Goal: Find contact information: Obtain details needed to contact an individual or organization

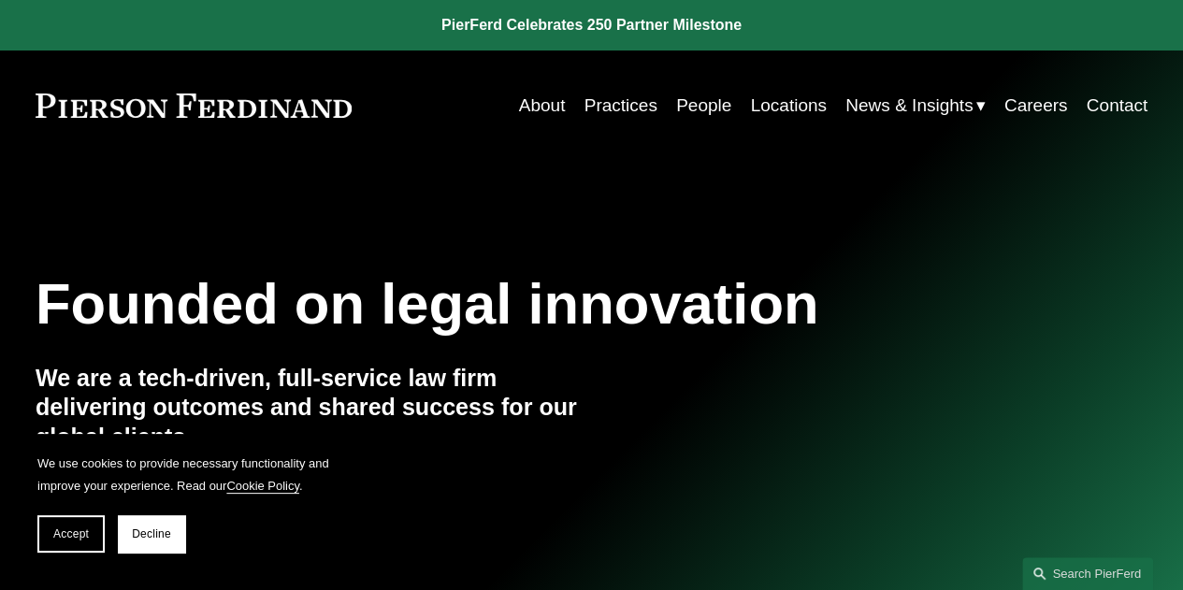
click at [539, 105] on link "About" at bounding box center [542, 106] width 47 height 36
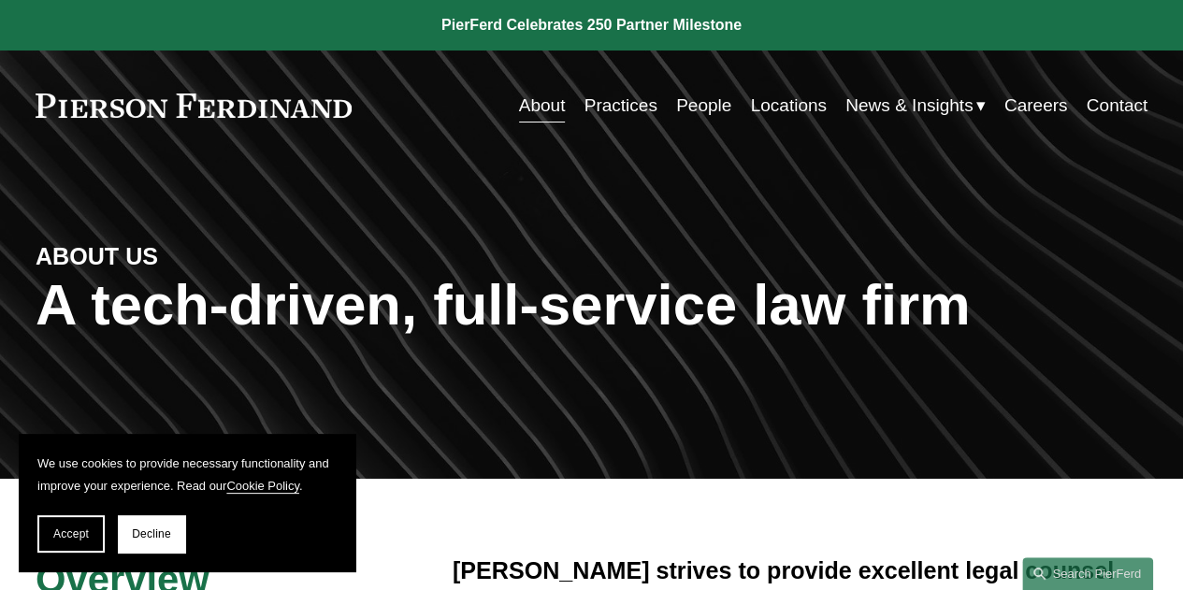
click at [634, 27] on link at bounding box center [591, 25] width 1183 height 51
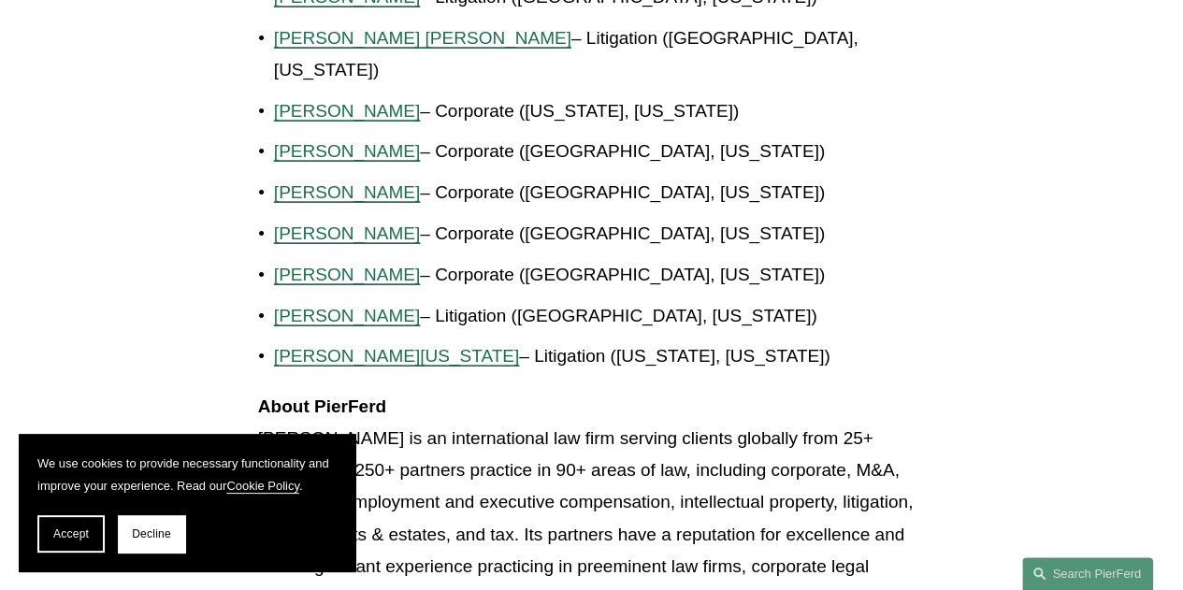
scroll to position [2037, 0]
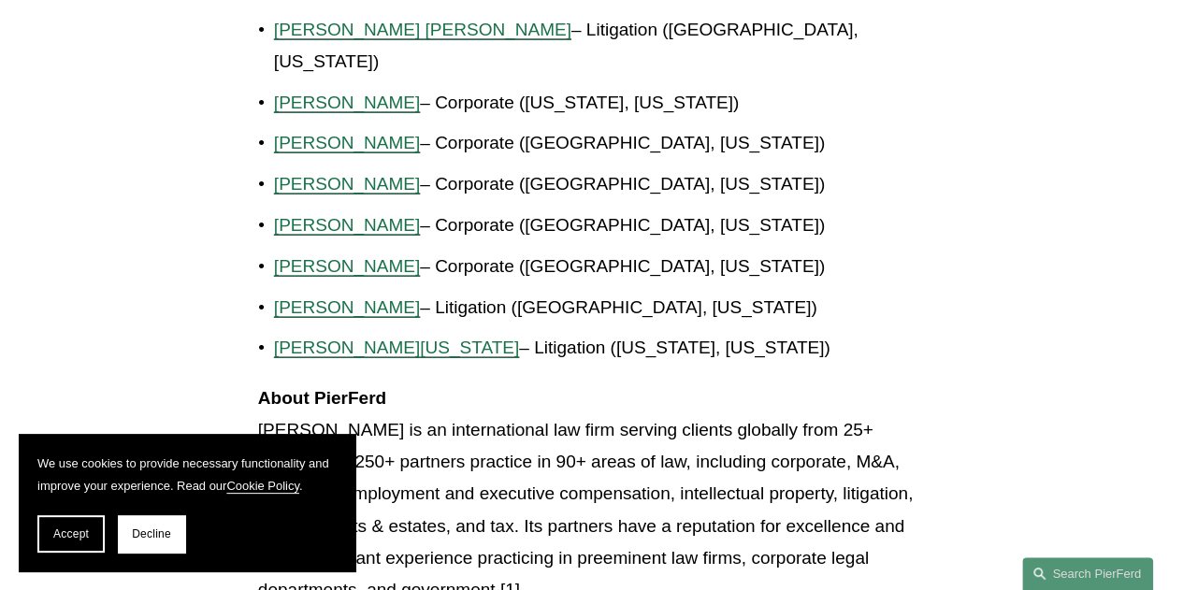
click at [408, 338] on span "Alicia N. Washington" at bounding box center [396, 348] width 245 height 20
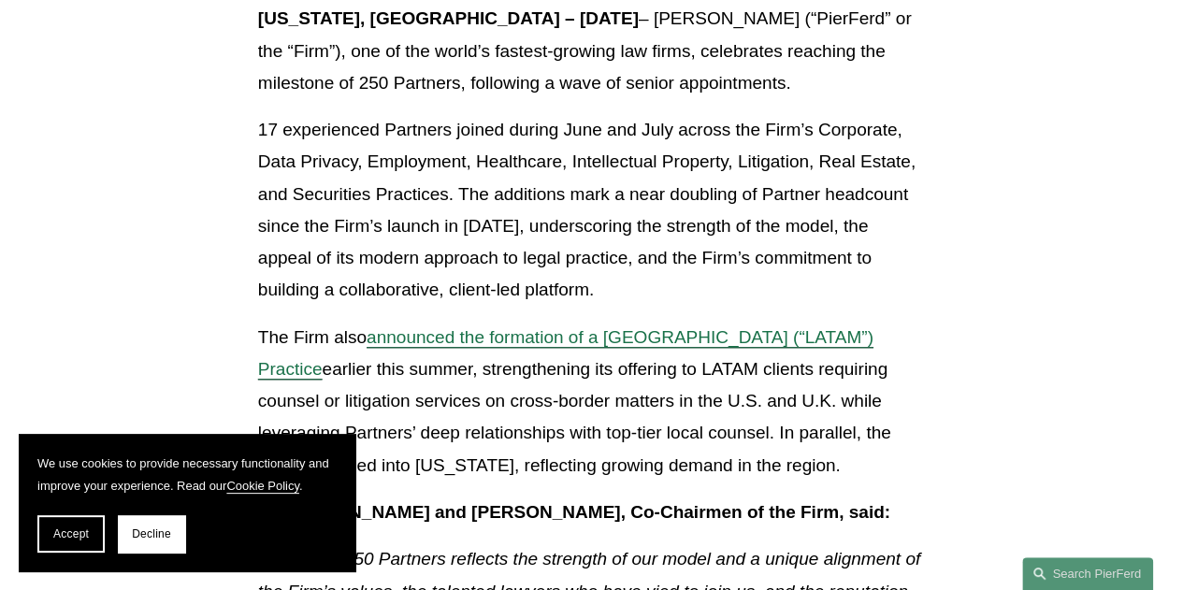
scroll to position [586, 0]
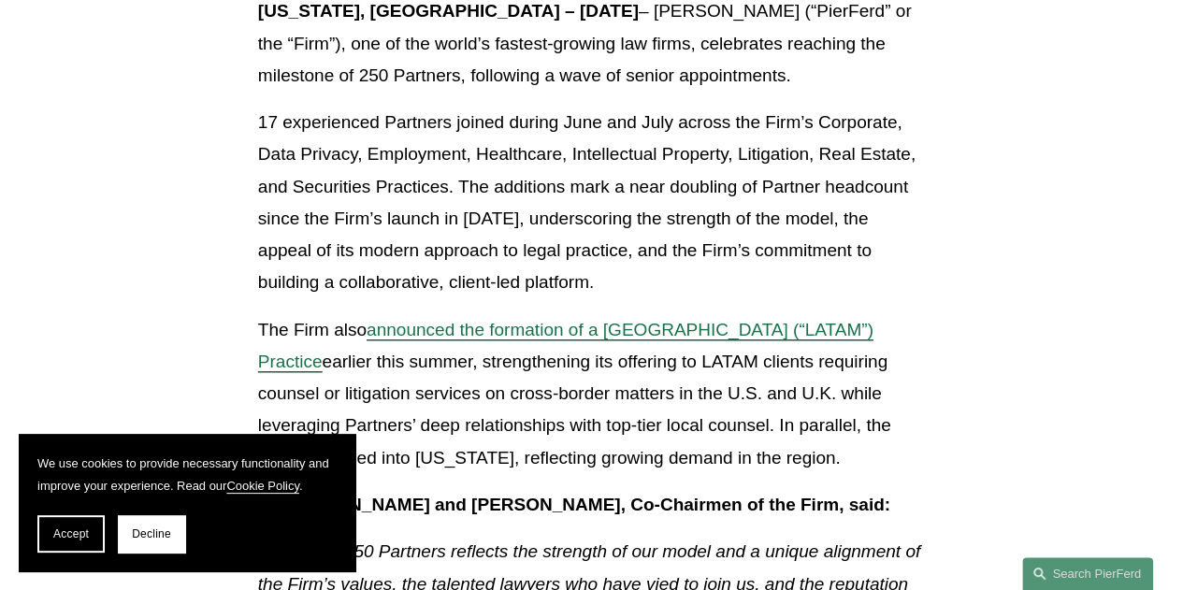
click at [769, 340] on span "announced the formation of a Latin America (“LATAM”) Practice" at bounding box center [565, 345] width 615 height 51
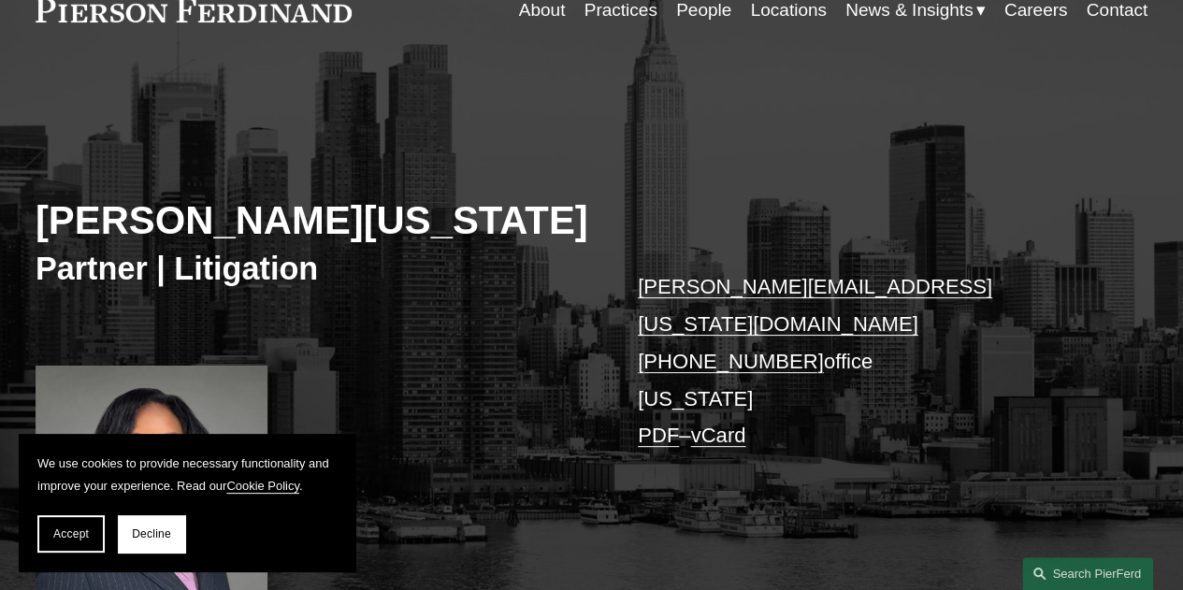
scroll to position [100, 0]
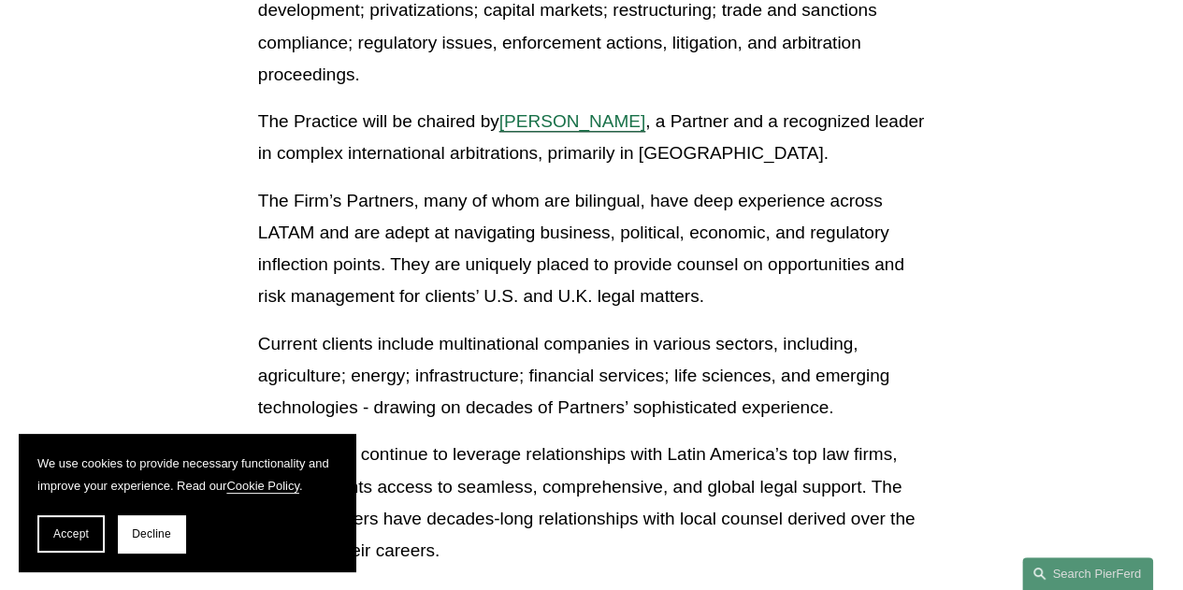
scroll to position [862, 0]
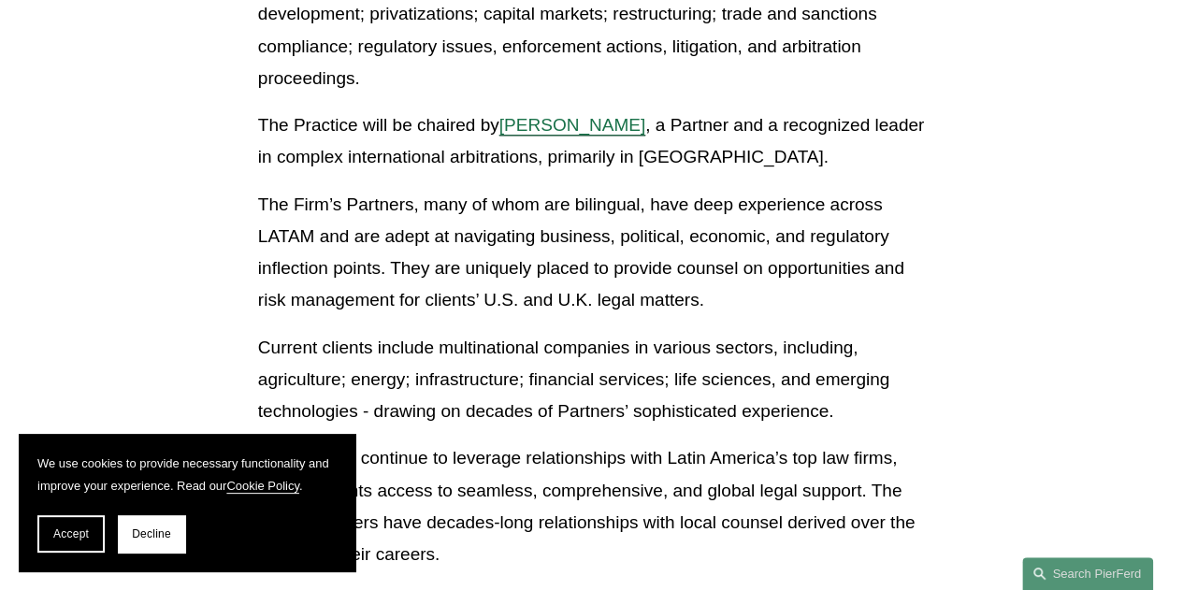
click at [644, 124] on span "[PERSON_NAME]" at bounding box center [572, 125] width 146 height 20
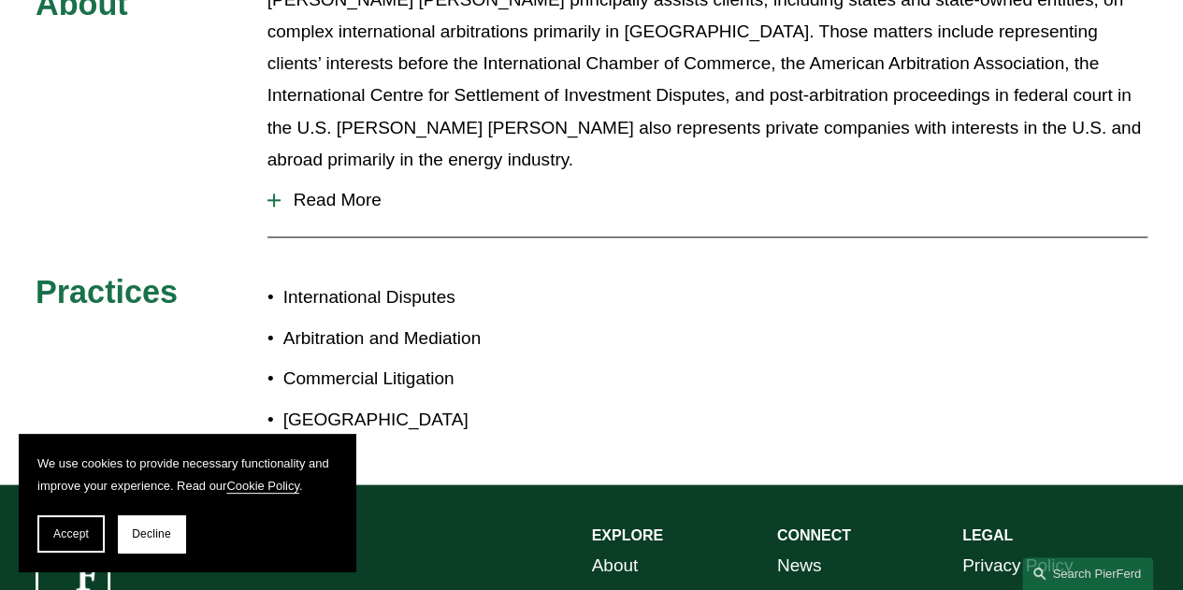
scroll to position [875, 0]
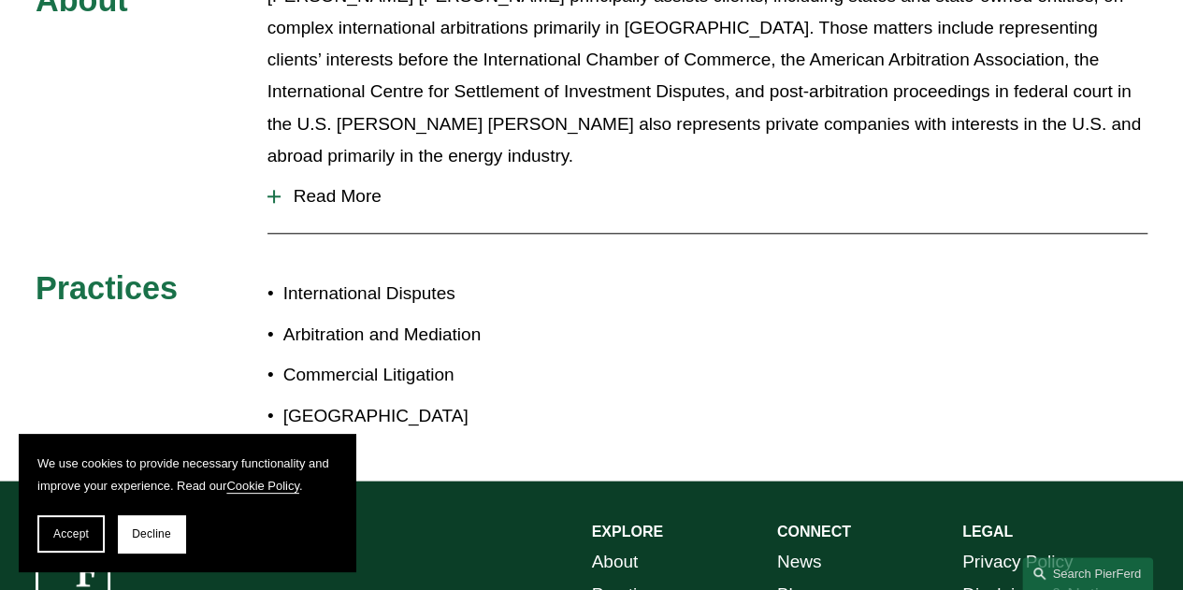
click at [339, 186] on span "Read More" at bounding box center [714, 196] width 867 height 21
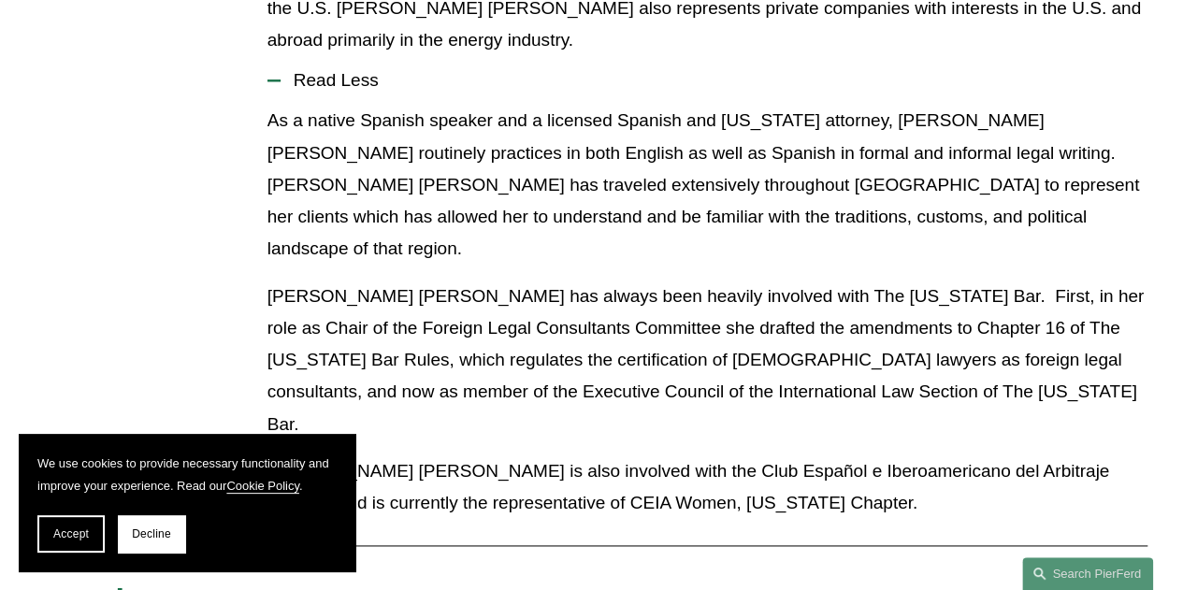
scroll to position [0, 0]
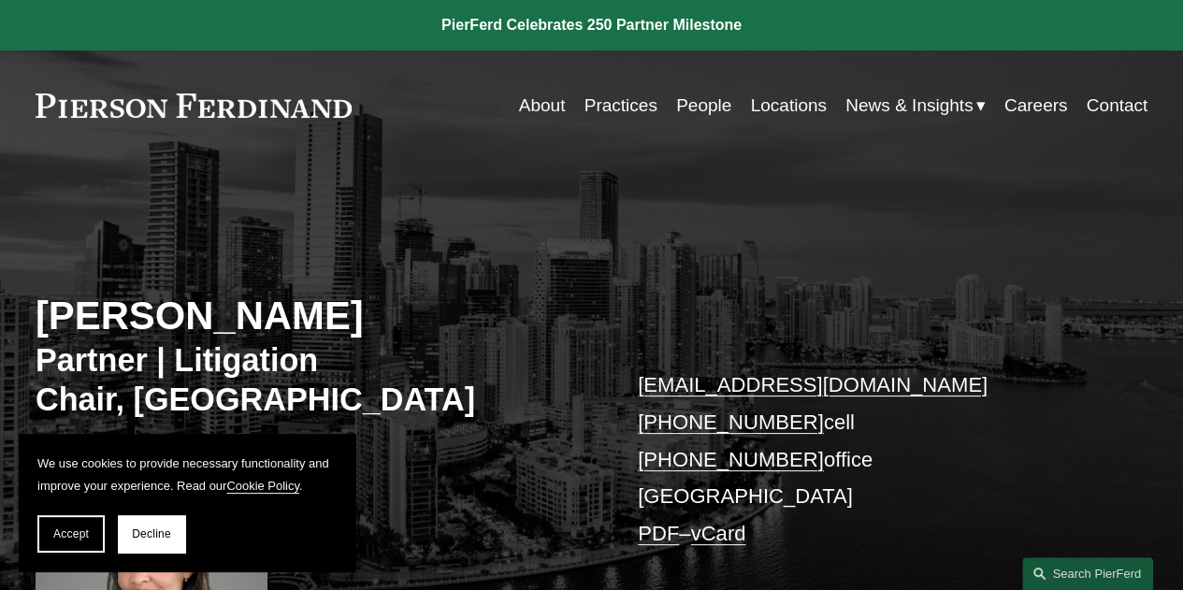
click at [623, 101] on link "Practices" at bounding box center [621, 106] width 73 height 36
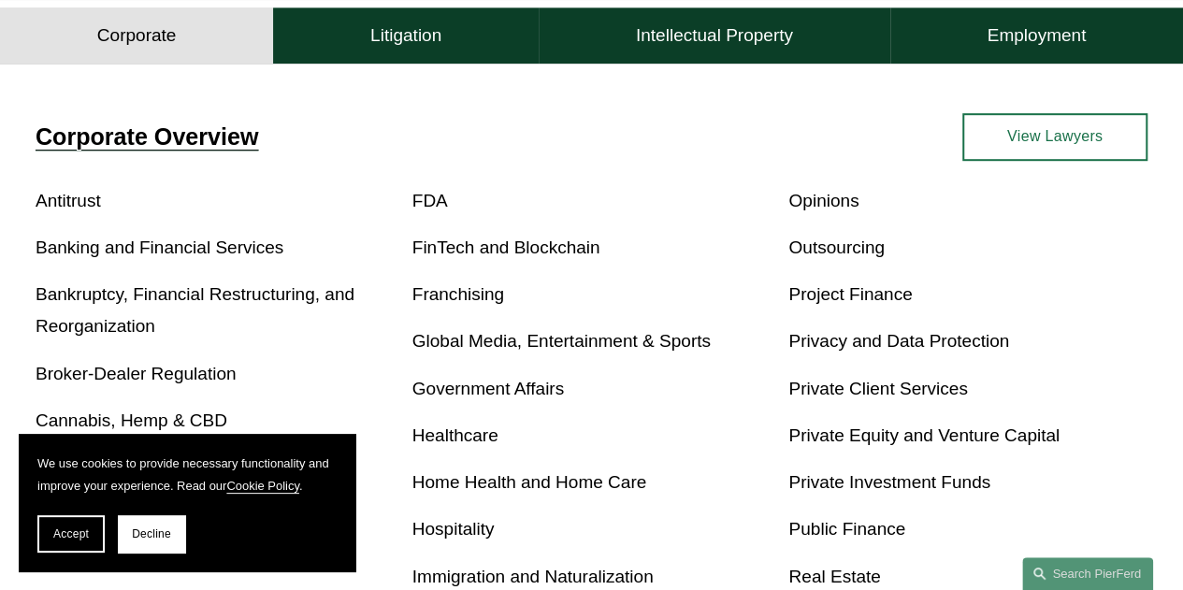
scroll to position [543, 0]
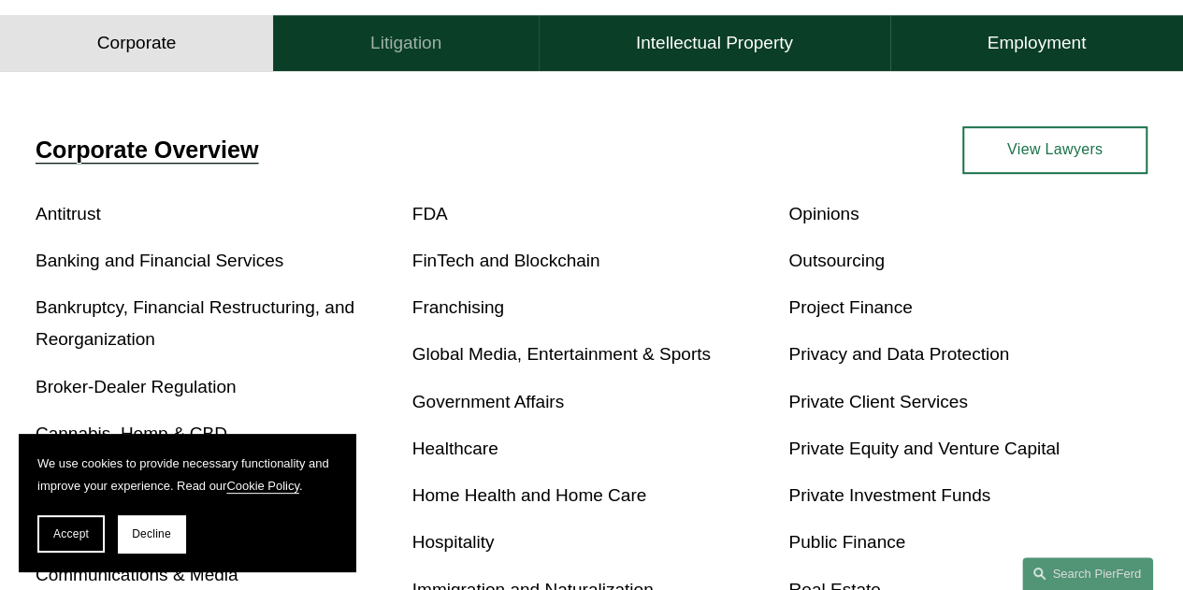
click at [432, 53] on h4 "Litigation" at bounding box center [405, 43] width 71 height 22
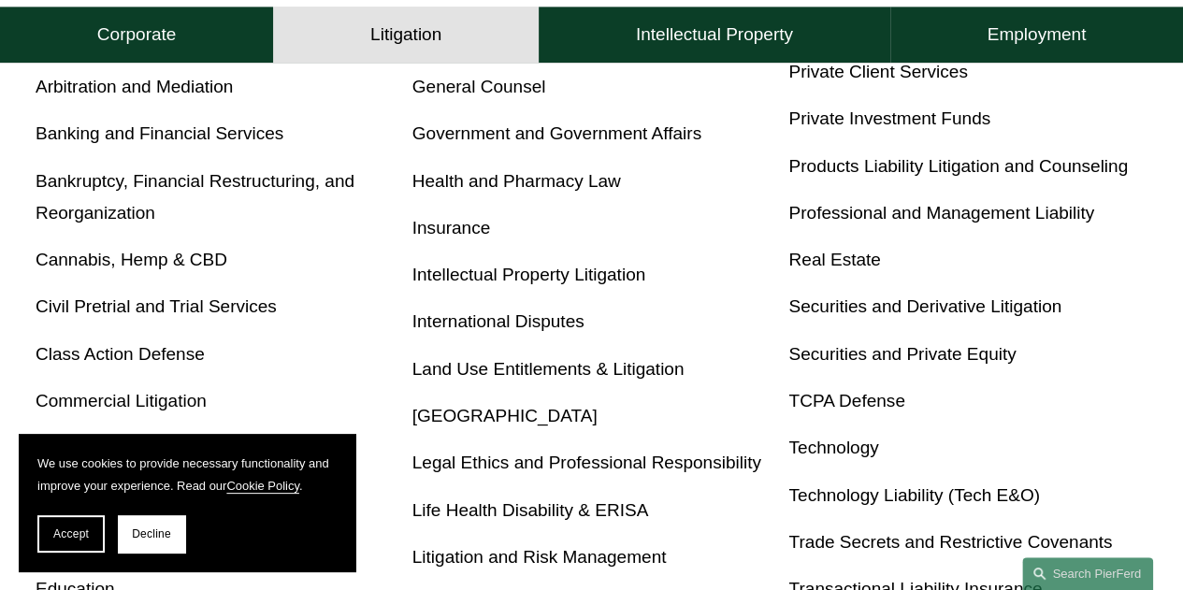
scroll to position [746, 0]
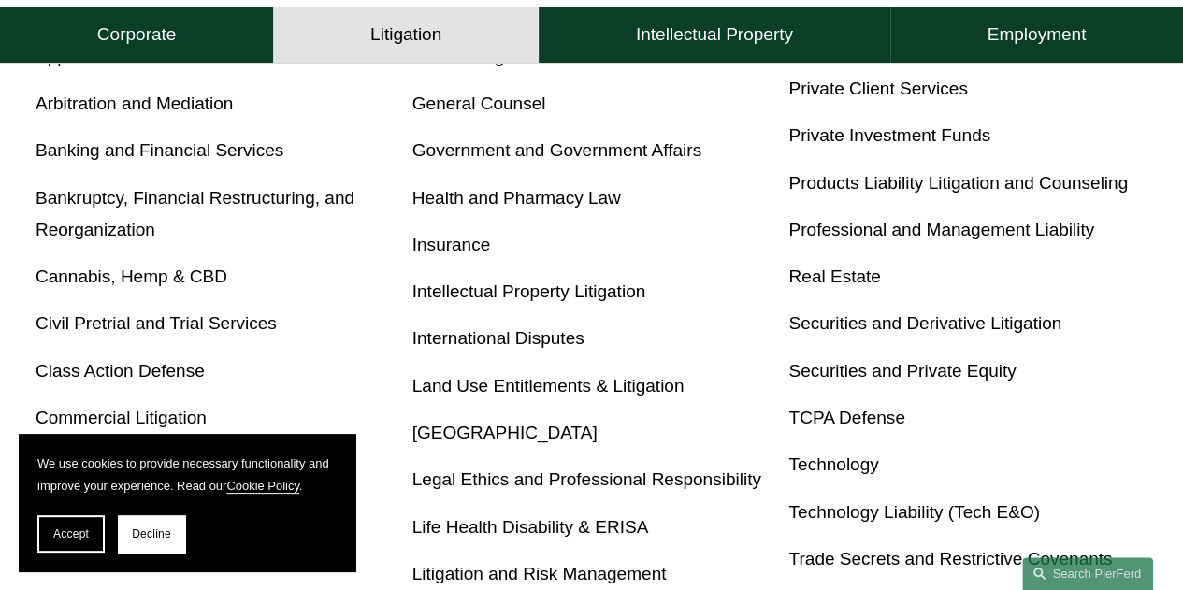
click at [566, 295] on link "Intellectual Property Litigation" at bounding box center [529, 292] width 233 height 20
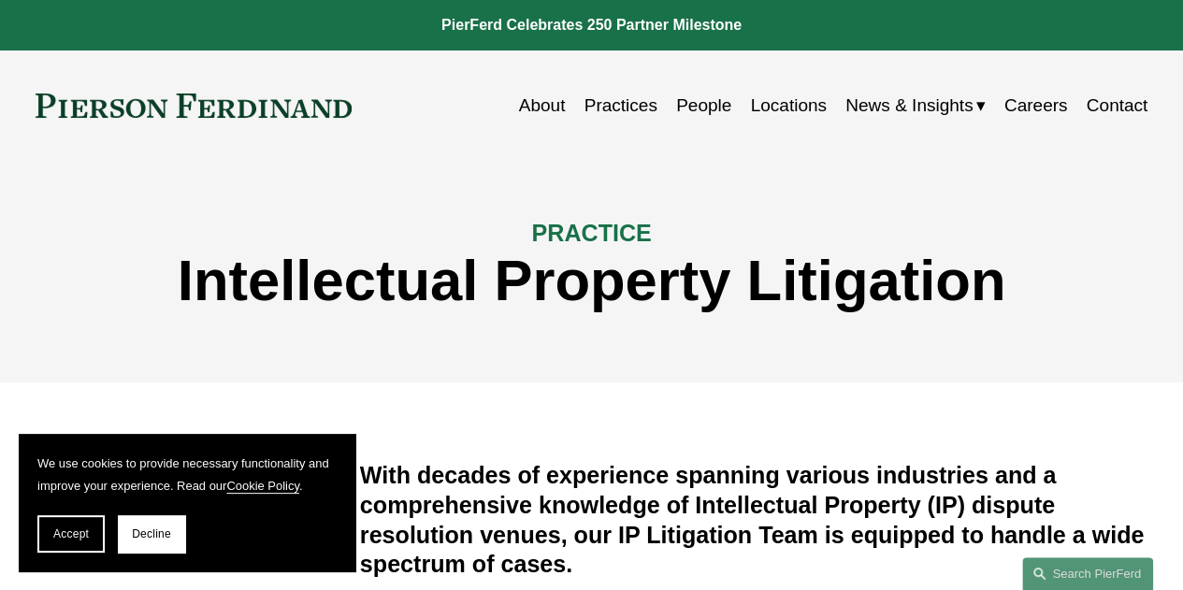
click at [776, 100] on link "Locations" at bounding box center [788, 106] width 76 height 36
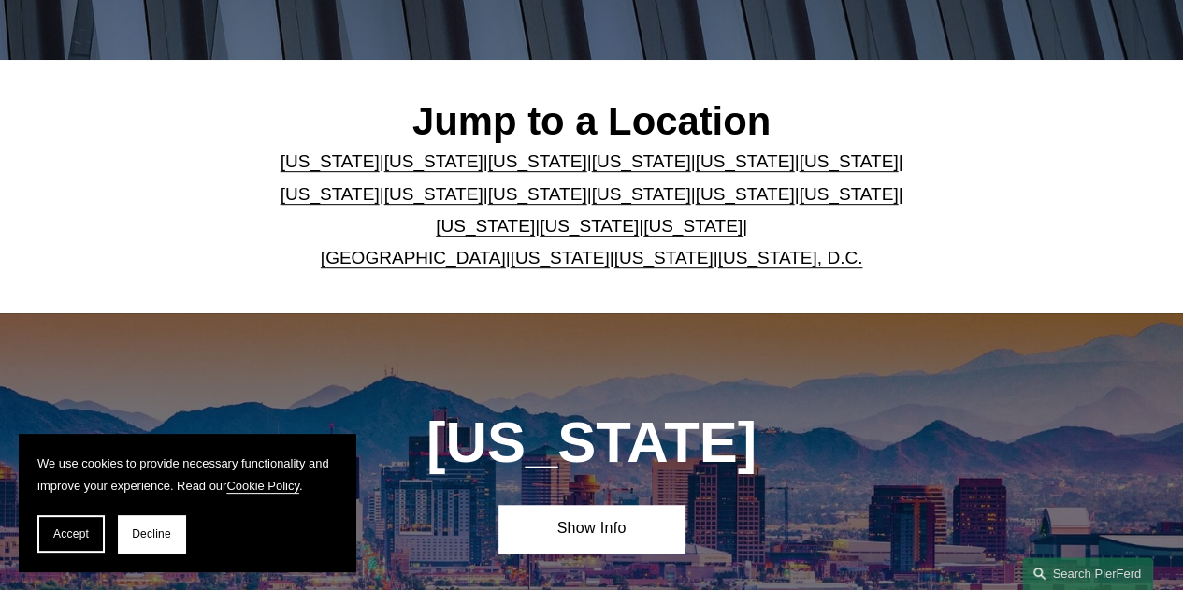
scroll to position [513, 0]
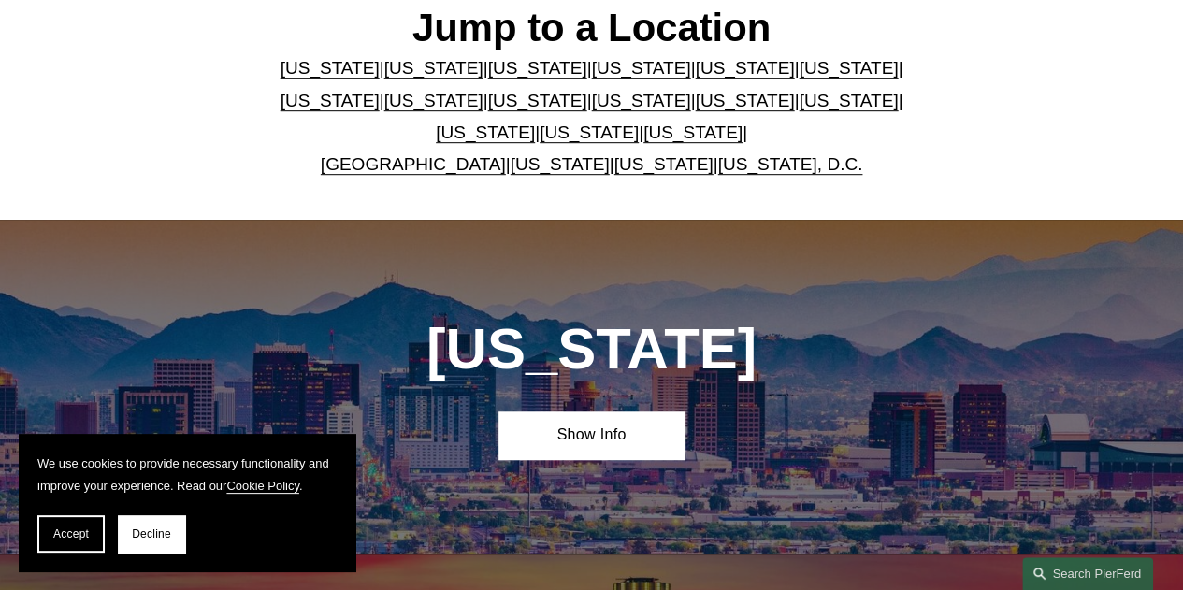
click at [592, 95] on link "[US_STATE]" at bounding box center [641, 101] width 99 height 20
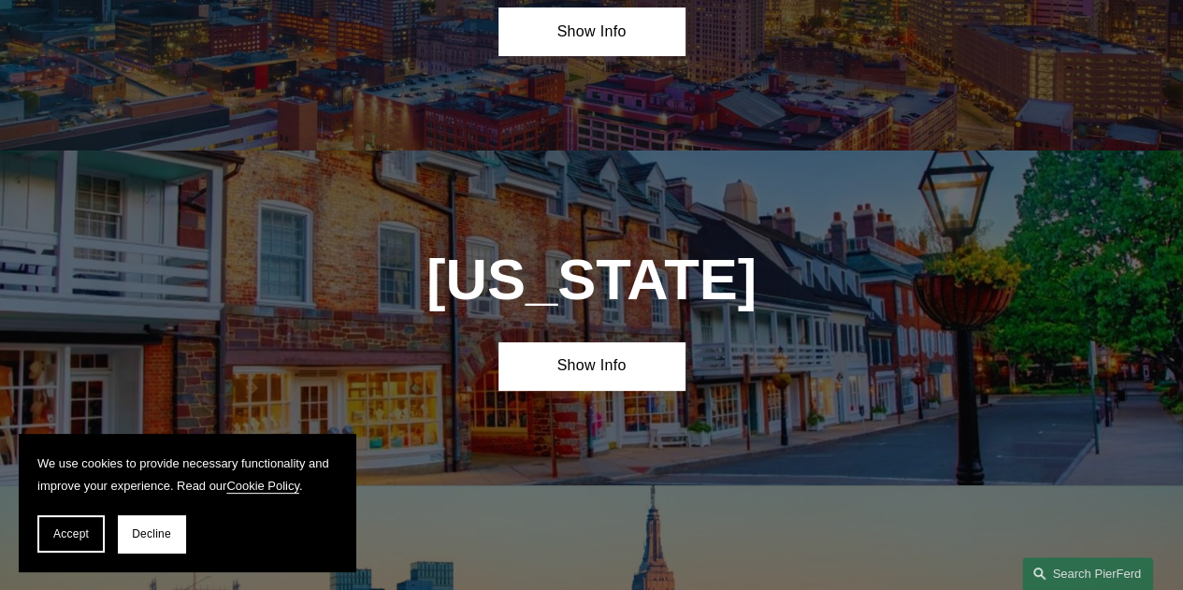
scroll to position [3680, 0]
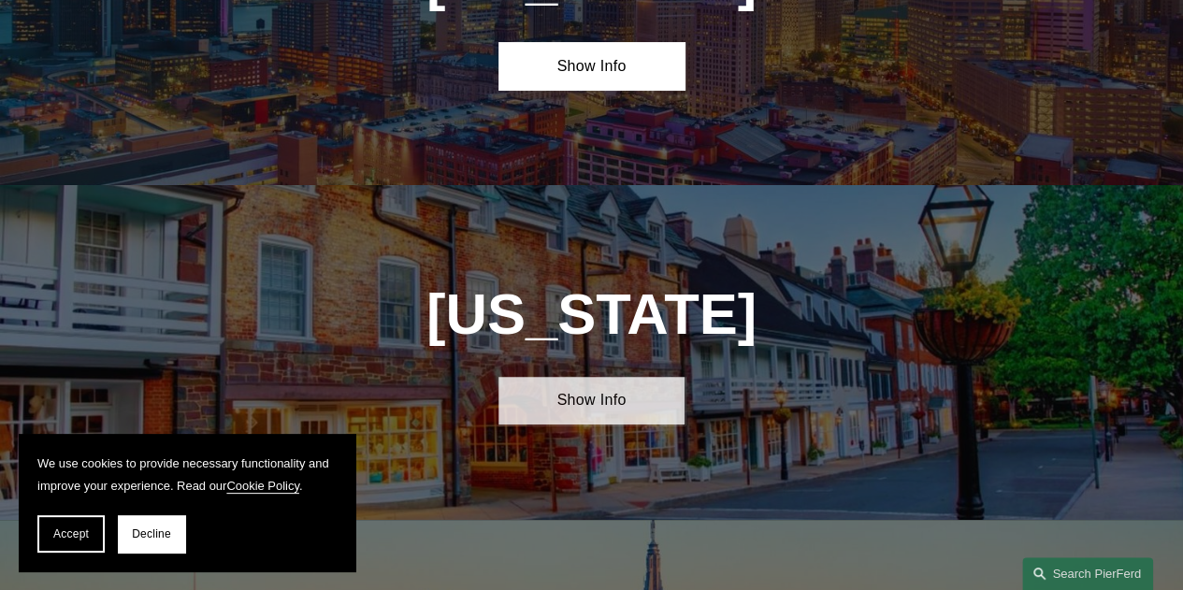
click at [587, 377] on link "Show Info" at bounding box center [591, 401] width 185 height 48
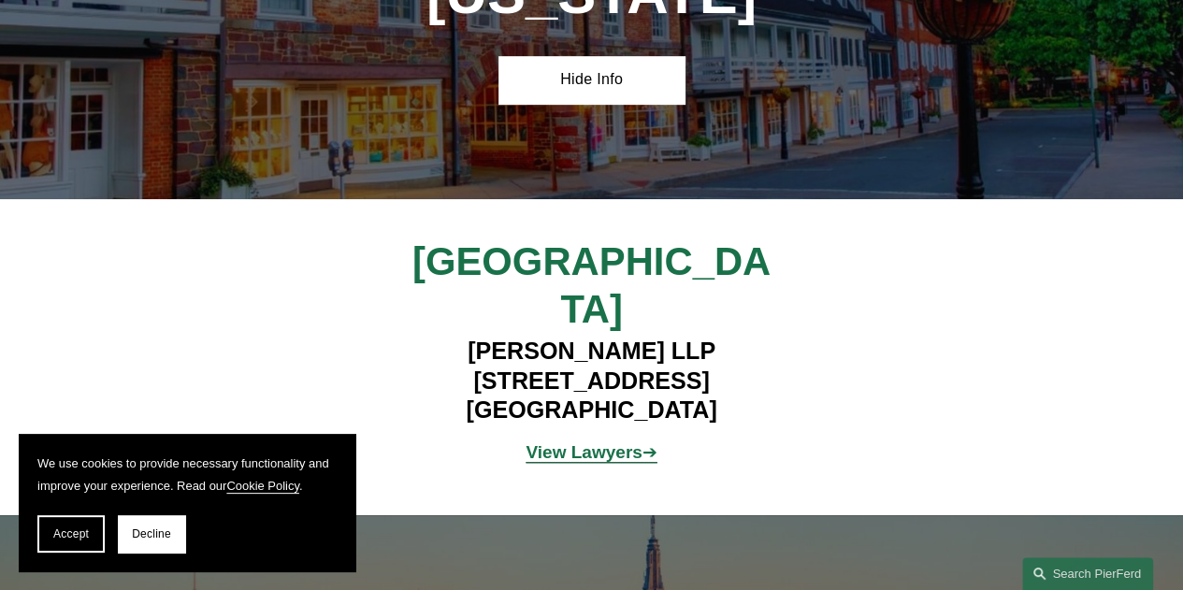
scroll to position [3983, 0]
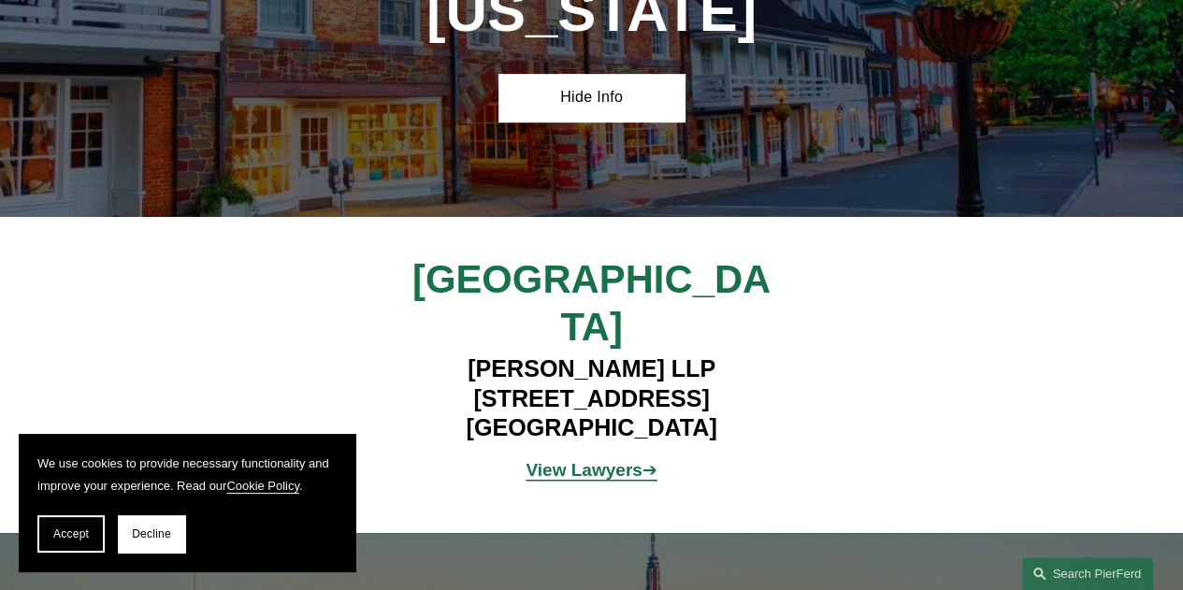
drag, startPoint x: 415, startPoint y: 278, endPoint x: 767, endPoint y: 276, distance: 351.7
click at [767, 355] on h4 "[PERSON_NAME] LLP [STREET_ADDRESS]" at bounding box center [591, 400] width 463 height 90
copy h4 "[STREET_ADDRESS]"
